Goal: Obtain resource: Download file/media

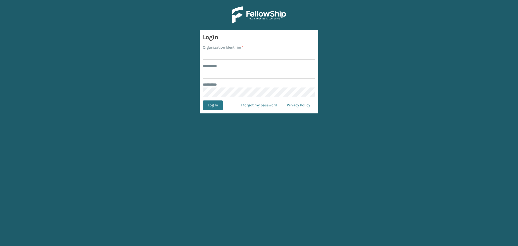
drag, startPoint x: 254, startPoint y: 55, endPoint x: 249, endPoint y: 56, distance: 5.0
click at [253, 55] on input "Organization Identifier *" at bounding box center [259, 55] width 112 height 10
click at [249, 56] on input "Organization Identifier *" at bounding box center [259, 55] width 112 height 10
type input "SuperAdminOrganization"
click at [231, 73] on input "******** *" at bounding box center [259, 74] width 112 height 10
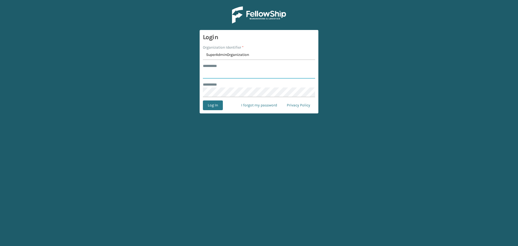
click at [231, 73] on input "******** *" at bounding box center [259, 74] width 112 height 10
type input "******"
click at [211, 107] on button "Log In" at bounding box center [213, 105] width 20 height 10
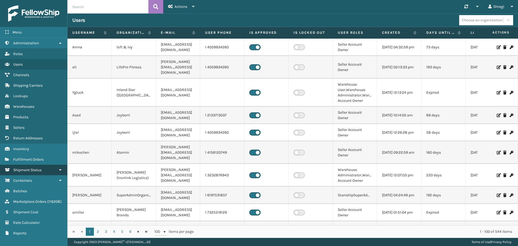
click at [23, 165] on link "Shipment Status" at bounding box center [33, 170] width 67 height 11
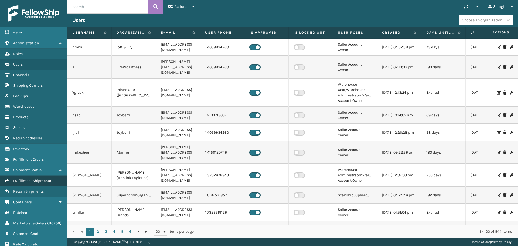
click at [31, 178] on link "Fulfillment Shipments" at bounding box center [33, 181] width 67 height 11
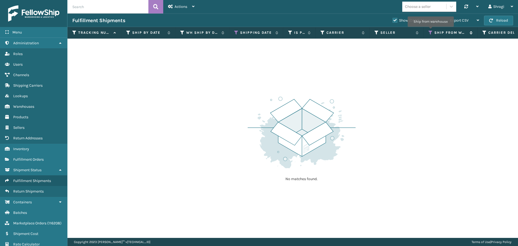
click at [431, 31] on icon at bounding box center [431, 32] width 4 height 5
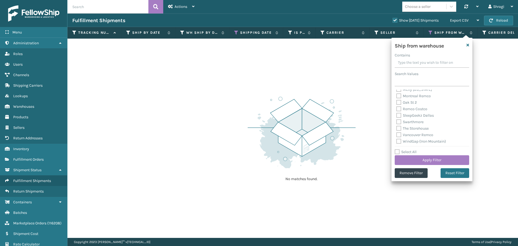
scroll to position [140, 0]
click at [418, 142] on label "WindGap (Iron Mountain)" at bounding box center [422, 140] width 50 height 5
click at [397, 141] on input "WindGap (Iron Mountain)" at bounding box center [397, 139] width 0 height 4
checkbox input "true"
click at [444, 159] on button "Apply Filter" at bounding box center [432, 160] width 75 height 10
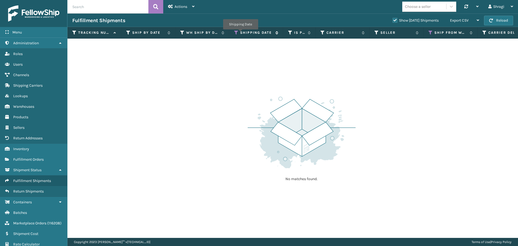
click at [240, 33] on label "Shipping Date" at bounding box center [256, 32] width 33 height 5
click at [237, 33] on icon at bounding box center [236, 32] width 4 height 5
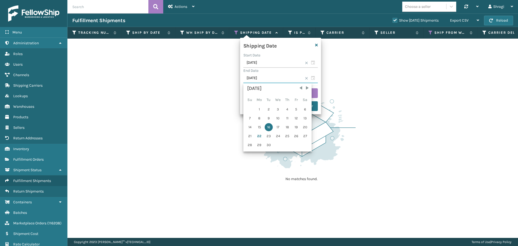
click at [275, 80] on input "[DATE]" at bounding box center [281, 78] width 75 height 10
click at [252, 138] on div "21" at bounding box center [250, 136] width 8 height 8
type input "[DATE]"
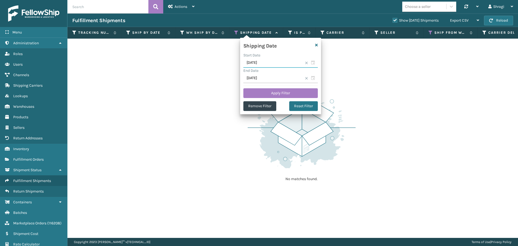
click at [264, 59] on input "[DATE]" at bounding box center [281, 63] width 75 height 10
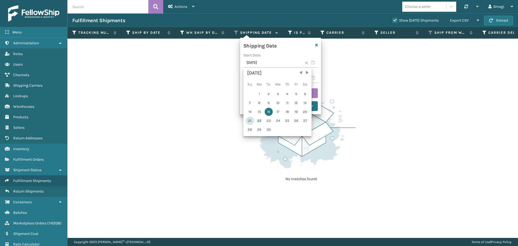
click at [249, 118] on div "21" at bounding box center [250, 121] width 8 height 8
type input "[DATE]"
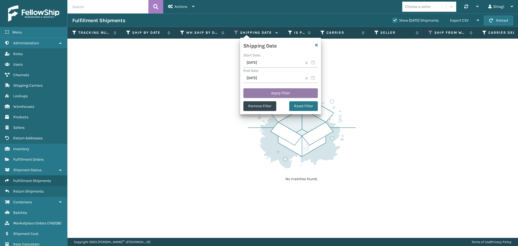
click at [275, 90] on button "Apply Filter" at bounding box center [281, 93] width 75 height 10
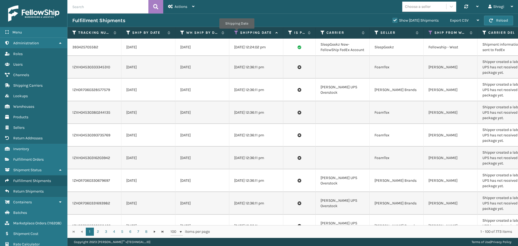
click at [237, 32] on icon at bounding box center [236, 32] width 4 height 5
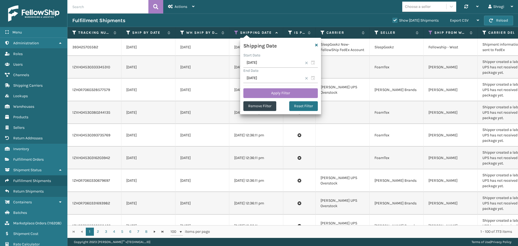
click at [337, 21] on div "Fulfillment Shipments" at bounding box center [230, 20] width 316 height 6
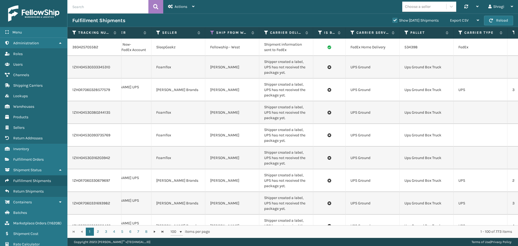
scroll to position [0, 229]
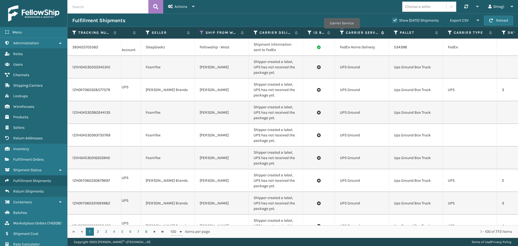
click at [342, 32] on icon at bounding box center [342, 32] width 4 height 5
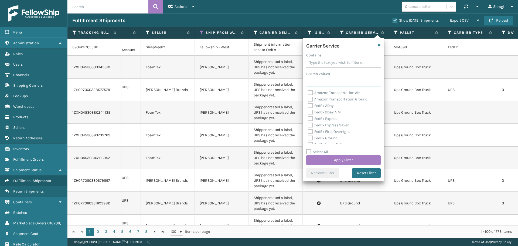
click at [315, 82] on input "Search Values" at bounding box center [343, 82] width 75 height 10
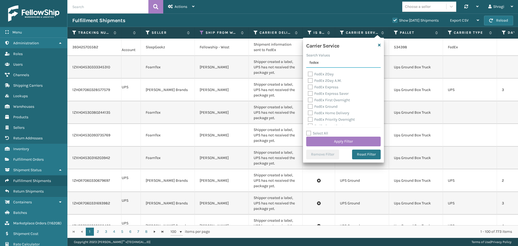
type input "fedex"
click at [309, 133] on label "Select All" at bounding box center [317, 133] width 22 height 5
click at [309, 131] on input "Select All" at bounding box center [346, 130] width 81 height 1
checkbox input "true"
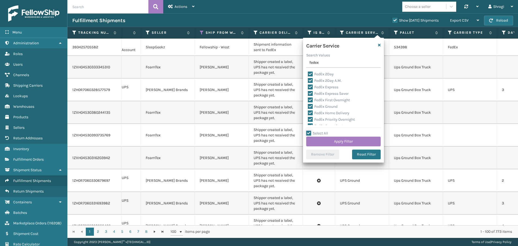
checkbox input "true"
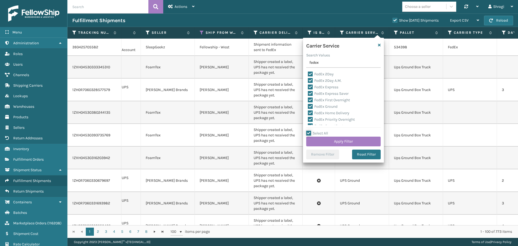
checkbox input "true"
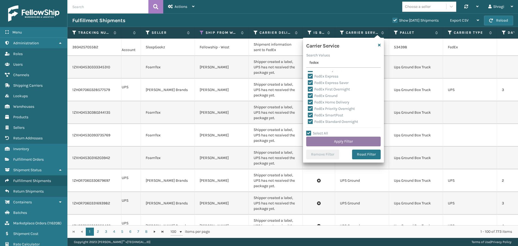
click at [327, 144] on button "Apply Filter" at bounding box center [343, 142] width 75 height 10
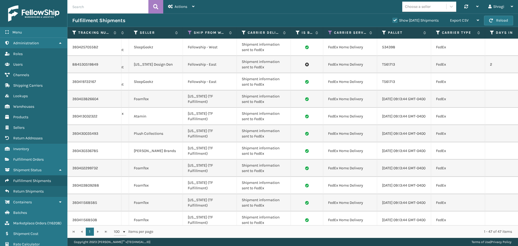
scroll to position [0, 245]
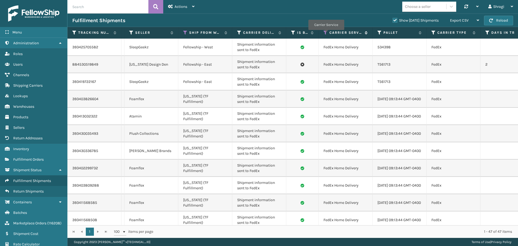
click at [326, 34] on icon at bounding box center [326, 32] width 4 height 5
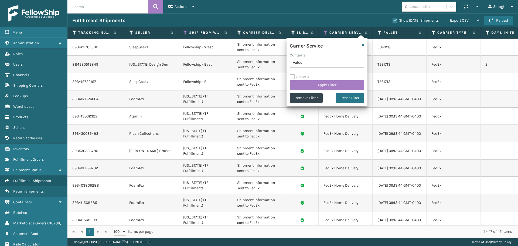
click at [295, 21] on div "Fulfillment Shipments" at bounding box center [230, 20] width 316 height 6
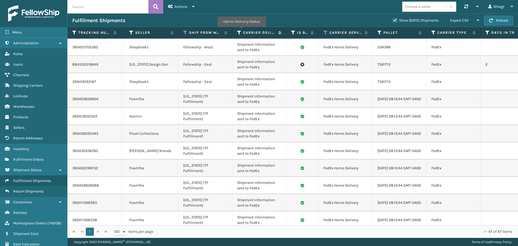
click at [241, 31] on icon at bounding box center [239, 32] width 4 height 5
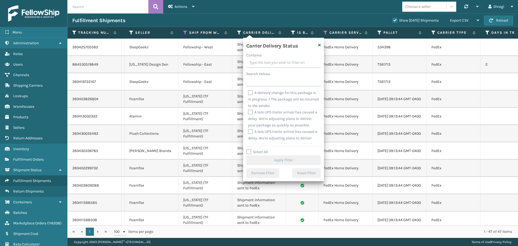
click at [237, 25] on div "Fulfillment Shipments Show [DATE] Shipments Export CSV Export Current Page Expo…" at bounding box center [293, 21] width 451 height 14
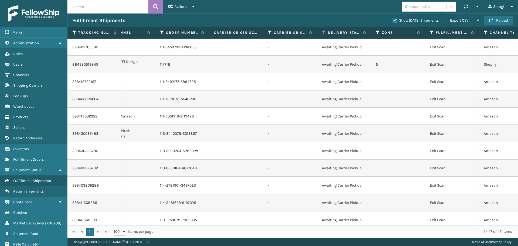
scroll to position [0, 1274]
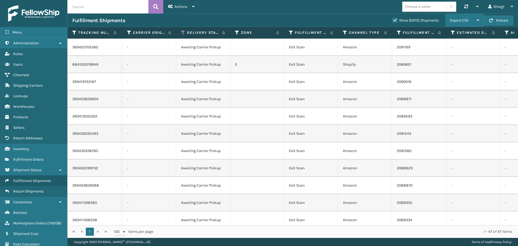
click at [461, 23] on div "Export CSV" at bounding box center [464, 21] width 29 height 14
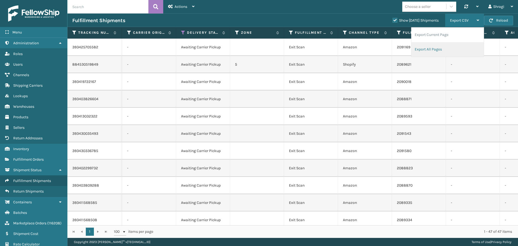
click at [452, 47] on li "Export All Pages" at bounding box center [448, 49] width 72 height 15
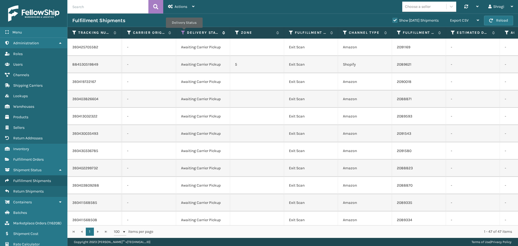
click at [184, 32] on icon at bounding box center [183, 32] width 4 height 5
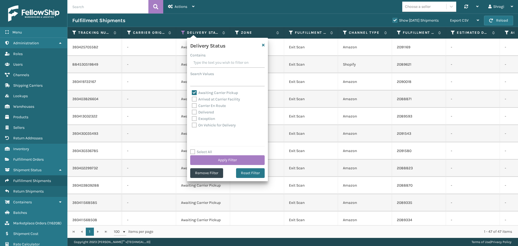
click at [203, 94] on label "Awaiting Carrier Pickup" at bounding box center [215, 92] width 46 height 5
click at [192, 93] on input "Awaiting Carrier Pickup" at bounding box center [192, 92] width 0 height 4
checkbox input "false"
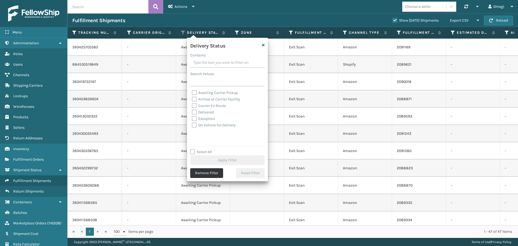
click at [218, 174] on button "Remove Filter" at bounding box center [206, 173] width 33 height 10
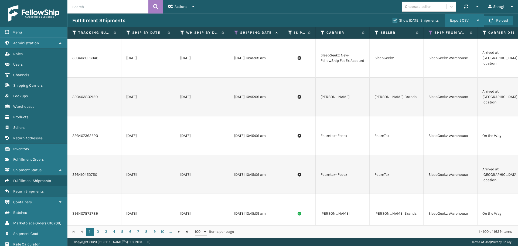
click at [457, 22] on span "Export CSV" at bounding box center [459, 20] width 19 height 5
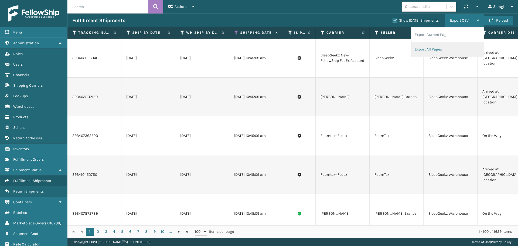
click at [460, 44] on li "Export All Pages" at bounding box center [448, 49] width 72 height 15
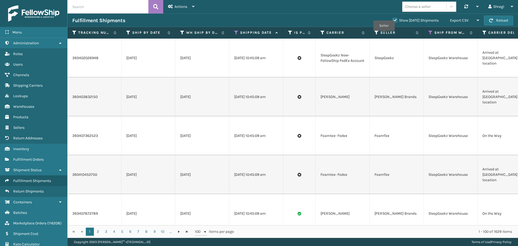
click at [365, 5] on div "Choose a seller Synchronise all channels Shragi Log Out" at bounding box center [359, 7] width 319 height 14
click at [428, 32] on th "Ship from warehouse" at bounding box center [451, 33] width 54 height 12
click at [431, 31] on icon at bounding box center [431, 32] width 4 height 5
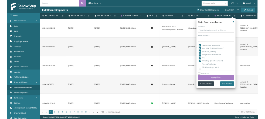
scroll to position [27, 0]
